Goal: Task Accomplishment & Management: Use online tool/utility

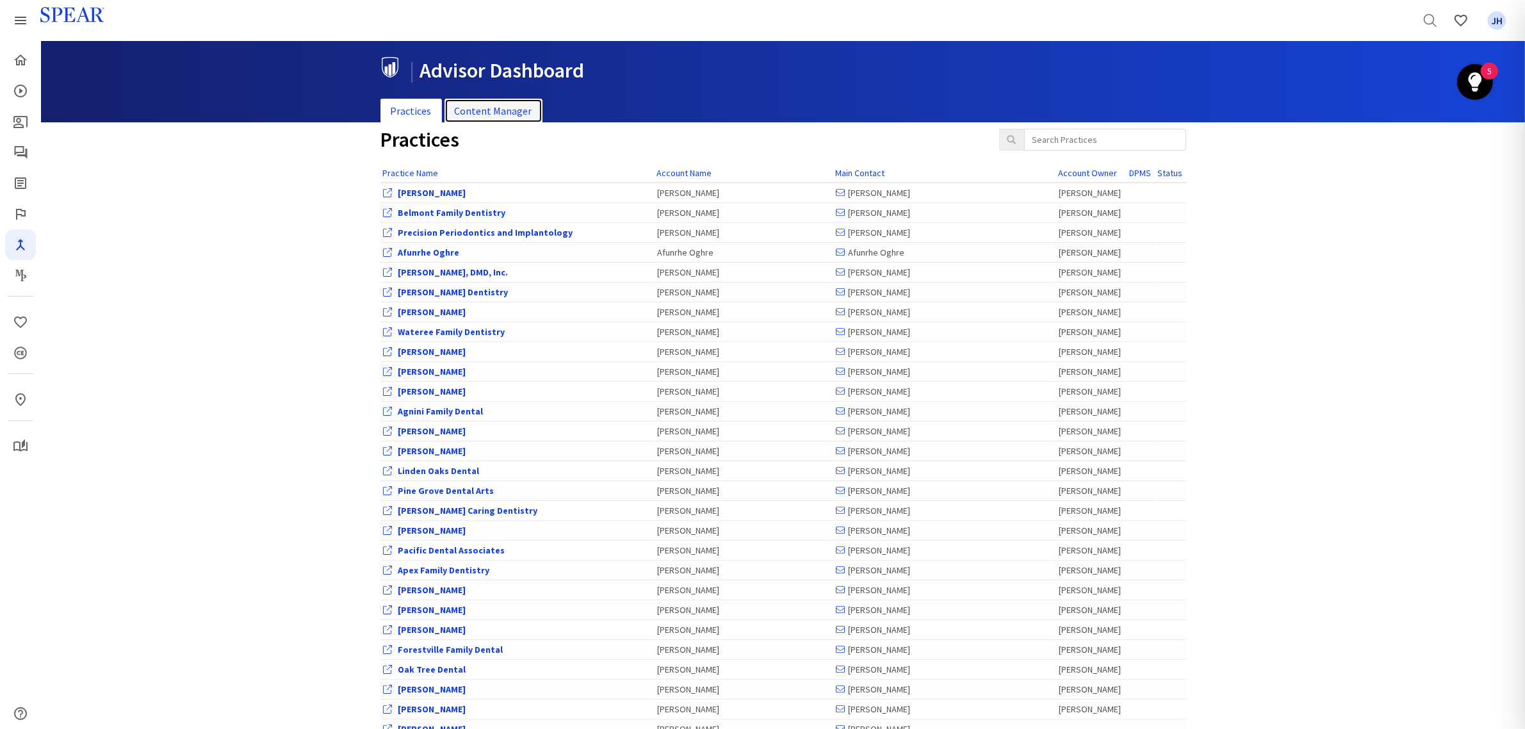
click at [502, 107] on link "Content Manager" at bounding box center [494, 111] width 98 height 25
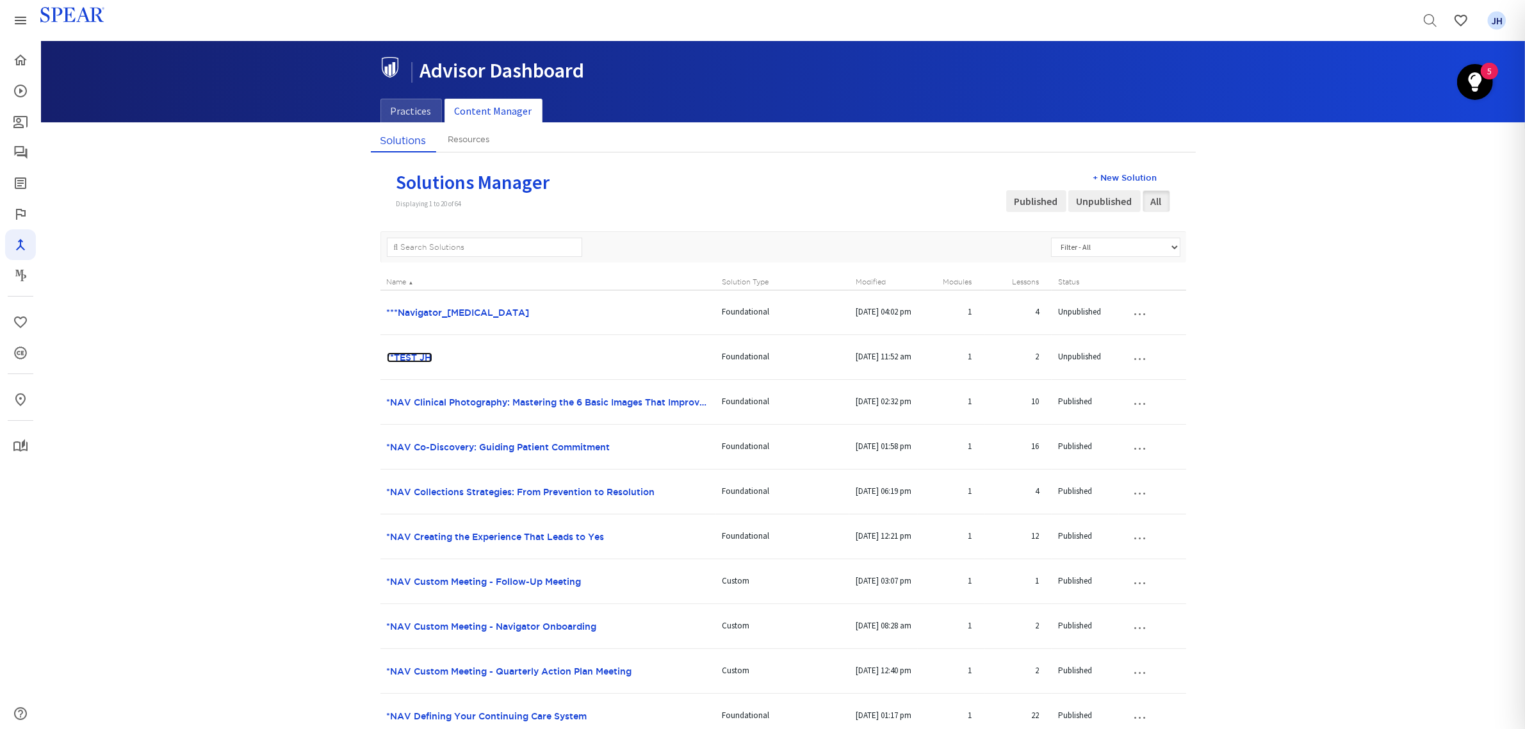
click at [411, 357] on link "**TEST JH" at bounding box center [409, 357] width 45 height 10
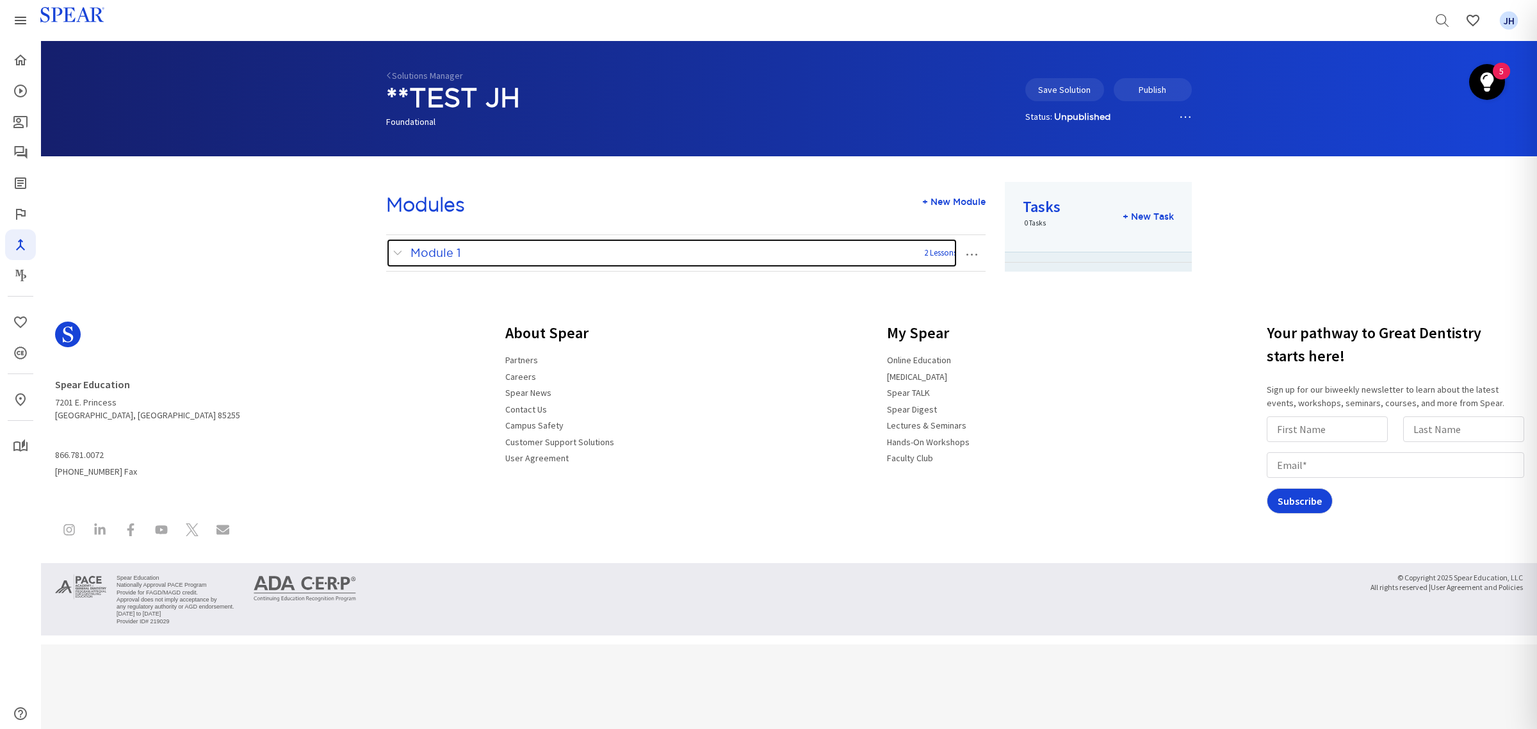
click at [396, 255] on span at bounding box center [401, 253] width 16 height 17
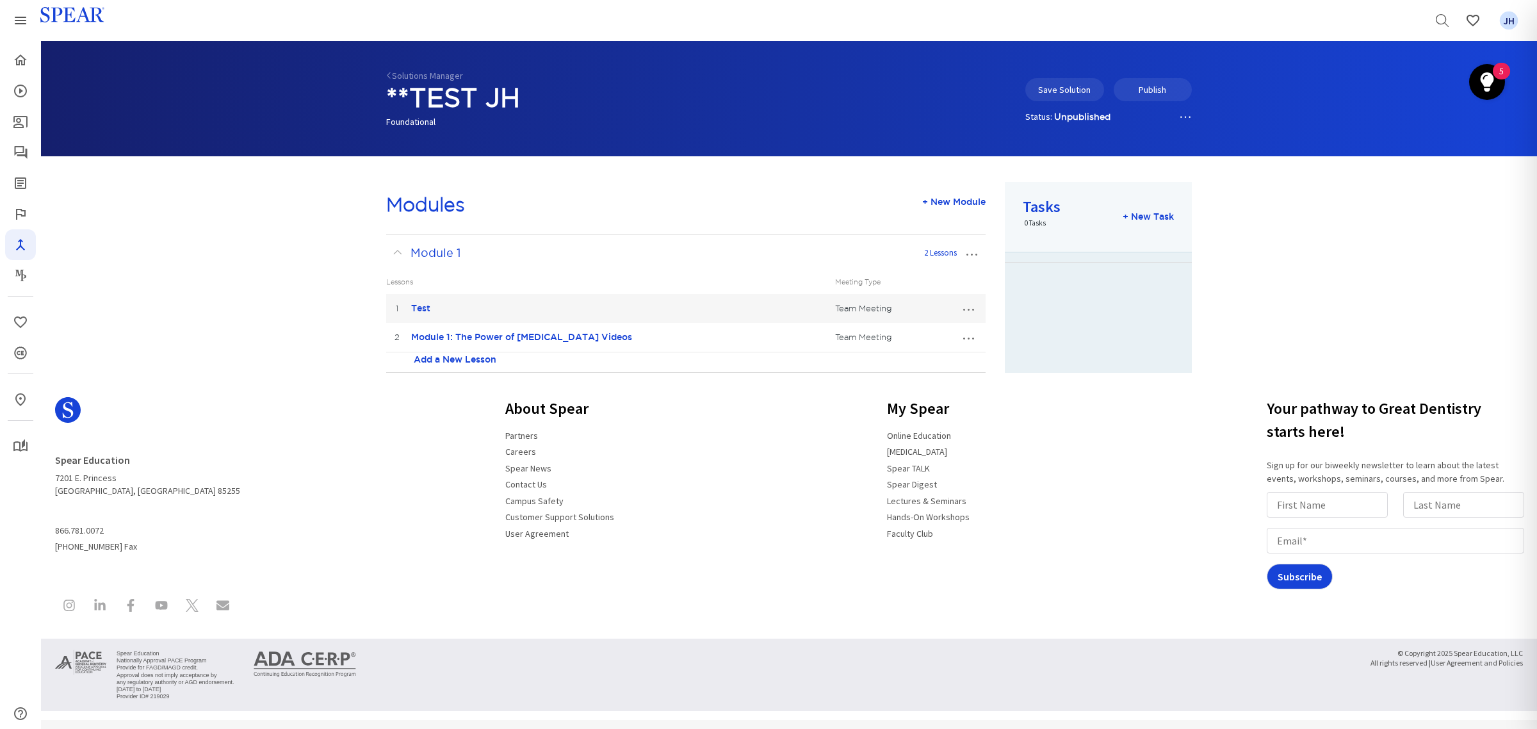
click at [969, 338] on button "…" at bounding box center [968, 337] width 28 height 20
click at [930, 360] on link "Edit Lesson" at bounding box center [925, 360] width 113 height 17
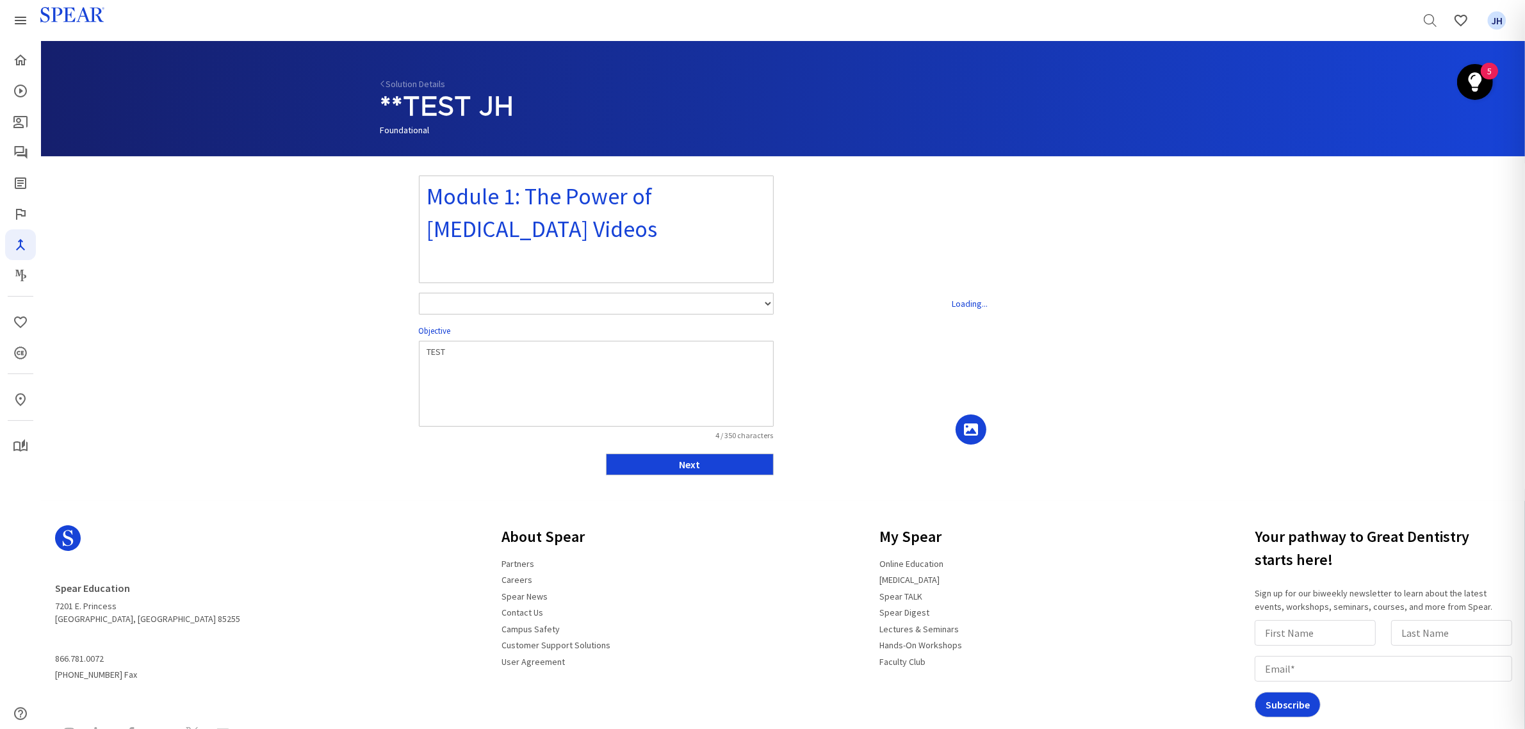
select select "number:1"
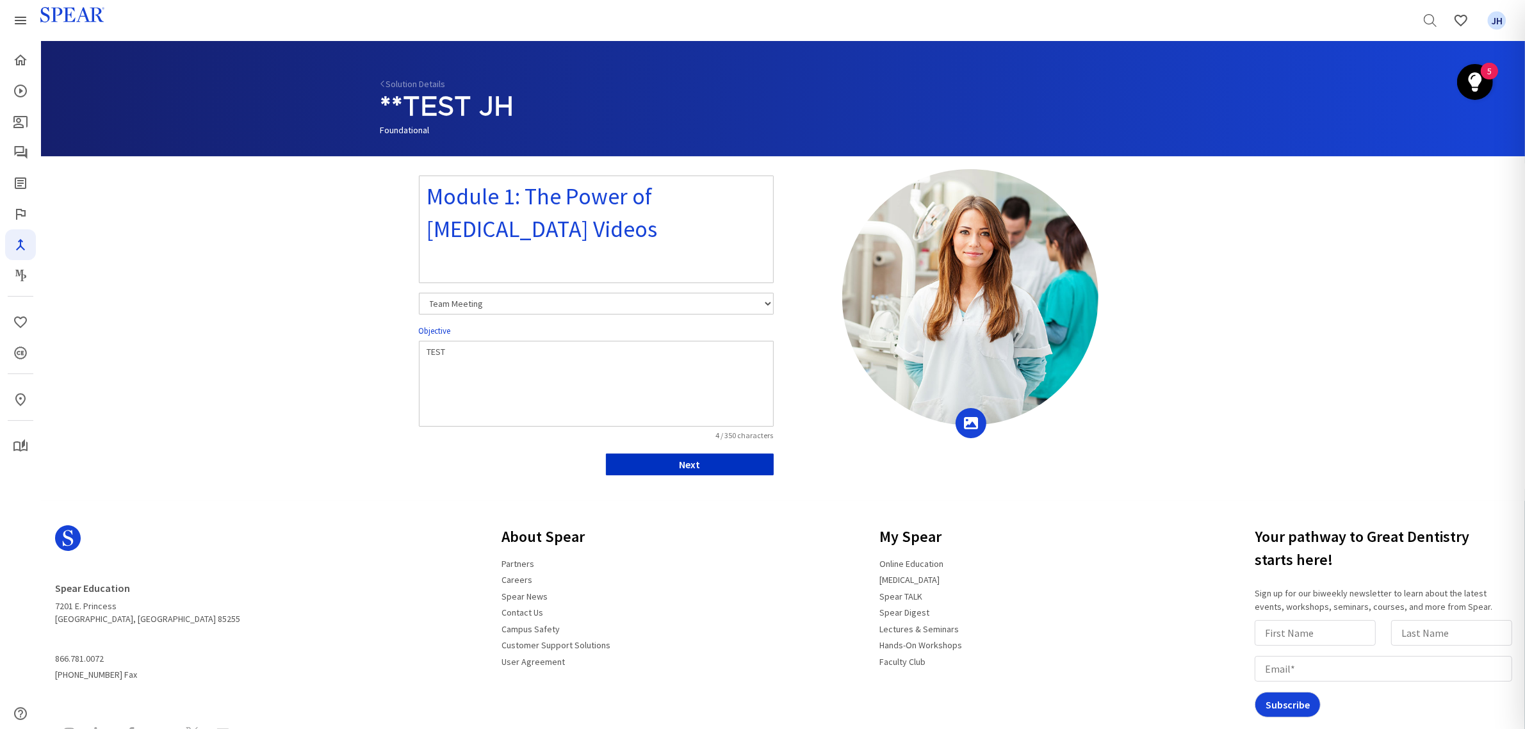
click at [729, 465] on button "Next" at bounding box center [690, 465] width 168 height 22
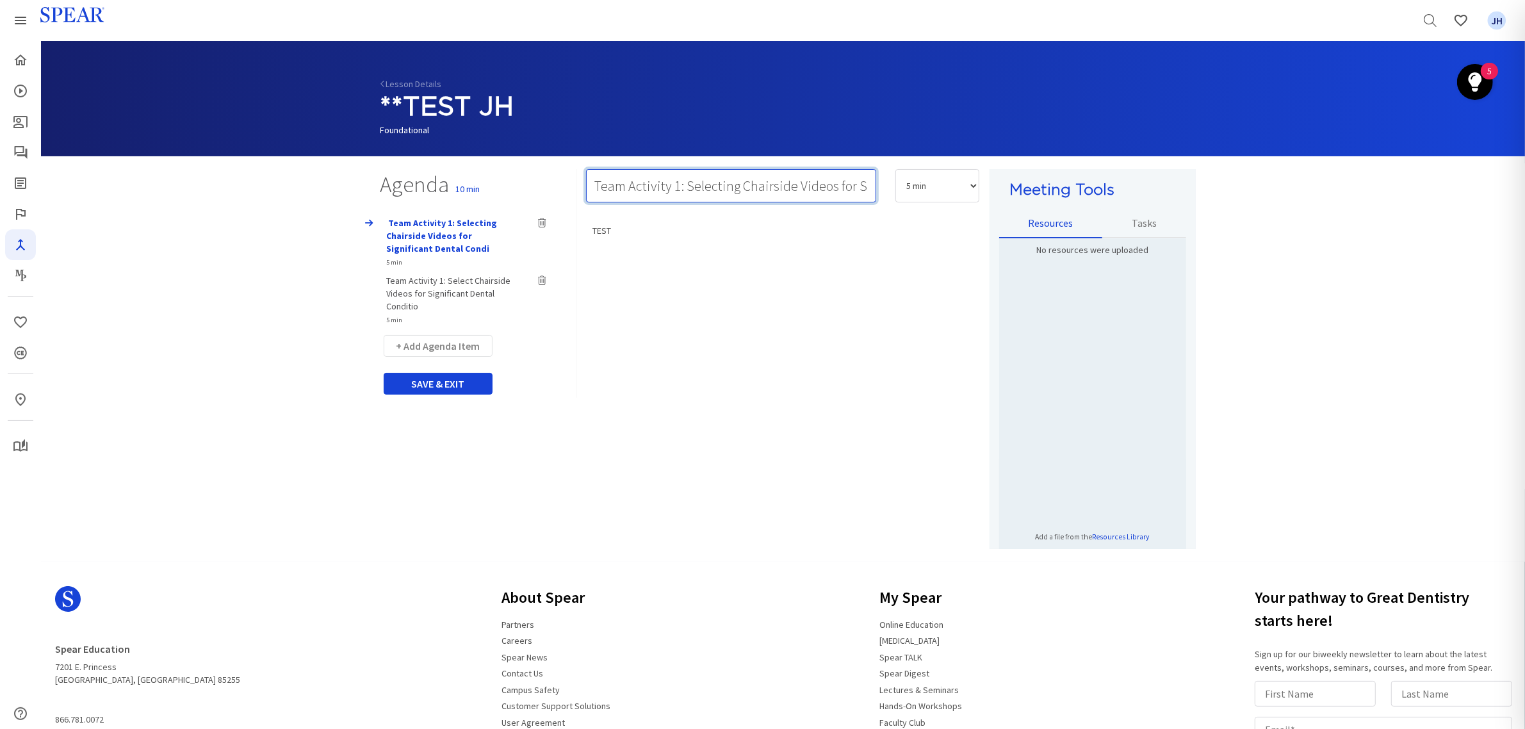
scroll to position [0, 125]
drag, startPoint x: 689, startPoint y: 184, endPoint x: 903, endPoint y: 190, distance: 214.7
click at [903, 190] on div "Team Activity 1: Selecting Chairside Videos for Significant Dental Condi 5 min …" at bounding box center [783, 192] width 413 height 46
type input "Team Activity 1: Video Selection and Conversation Practice"
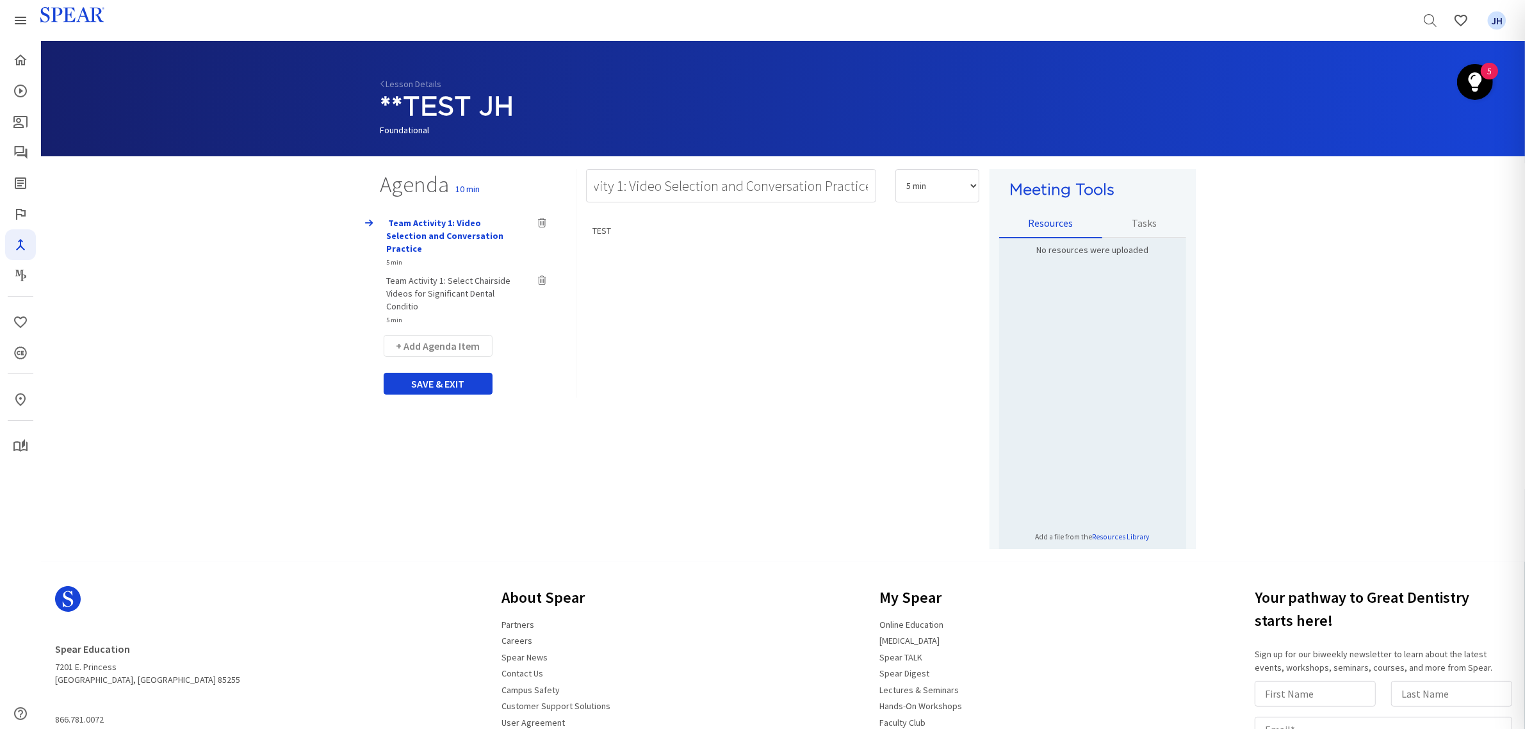
scroll to position [0, 0]
